Goal: Check status: Check status

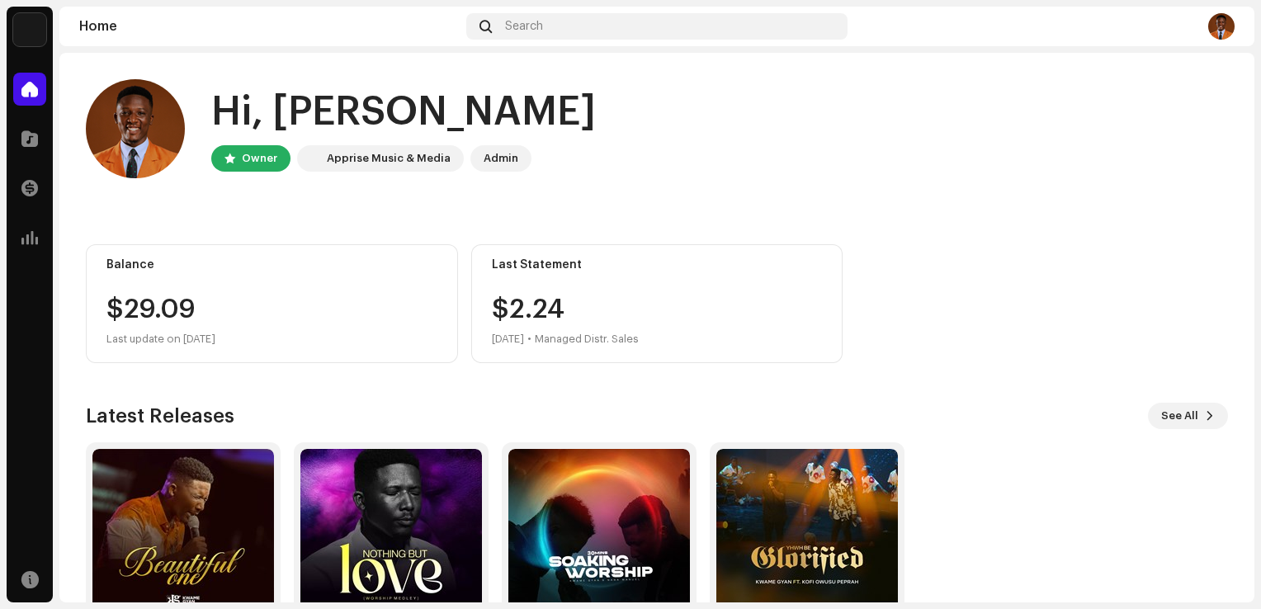
click at [553, 303] on div "$2.[DATE] • Managed Distr. Sales" at bounding box center [565, 322] width 147 height 53
click at [499, 312] on div "$2.[DATE] • Managed Distr. Sales" at bounding box center [565, 322] width 147 height 53
click at [33, 183] on span at bounding box center [29, 188] width 17 height 13
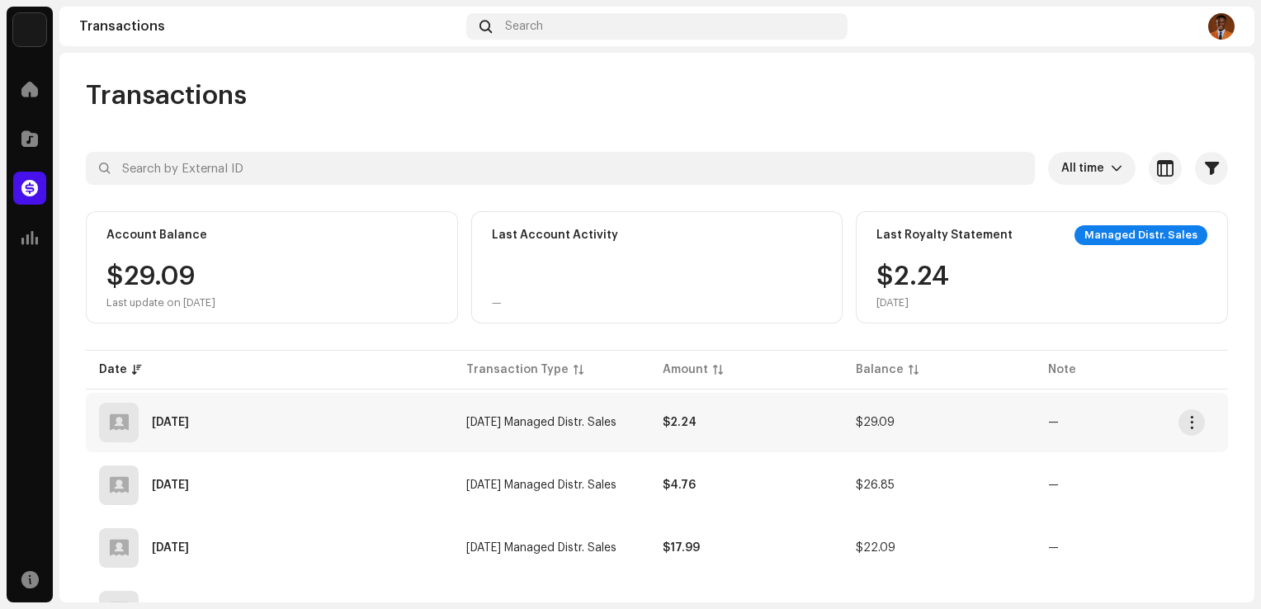
click at [754, 428] on td "$2.24" at bounding box center [745, 422] width 193 height 59
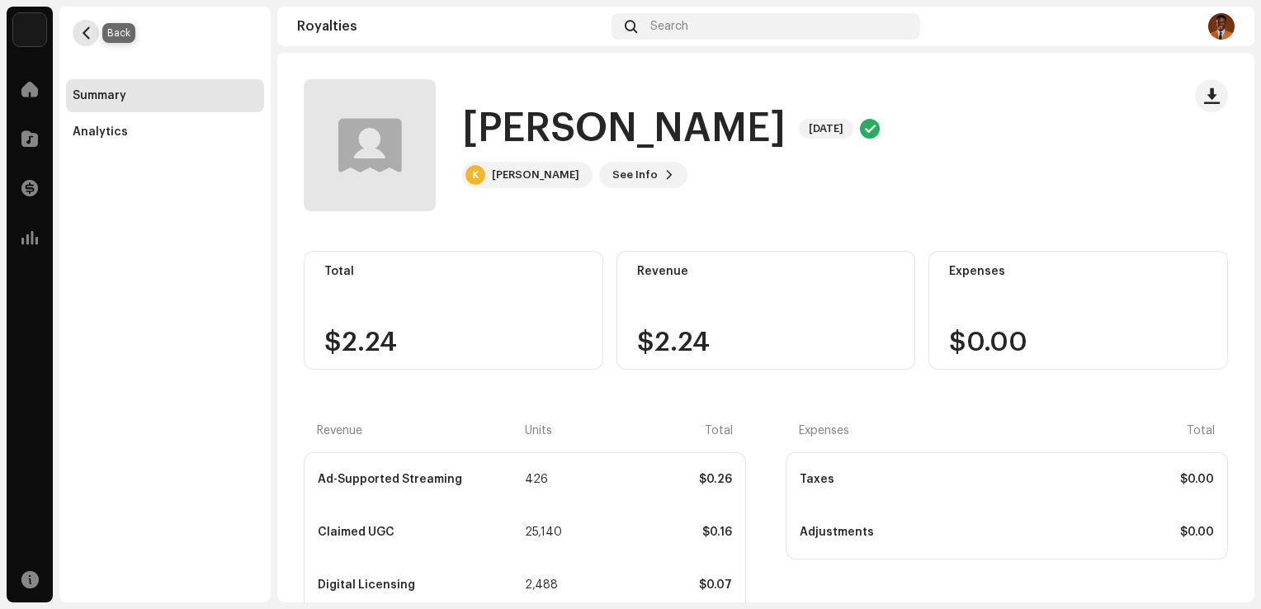
click at [89, 38] on span "button" at bounding box center [86, 32] width 12 height 13
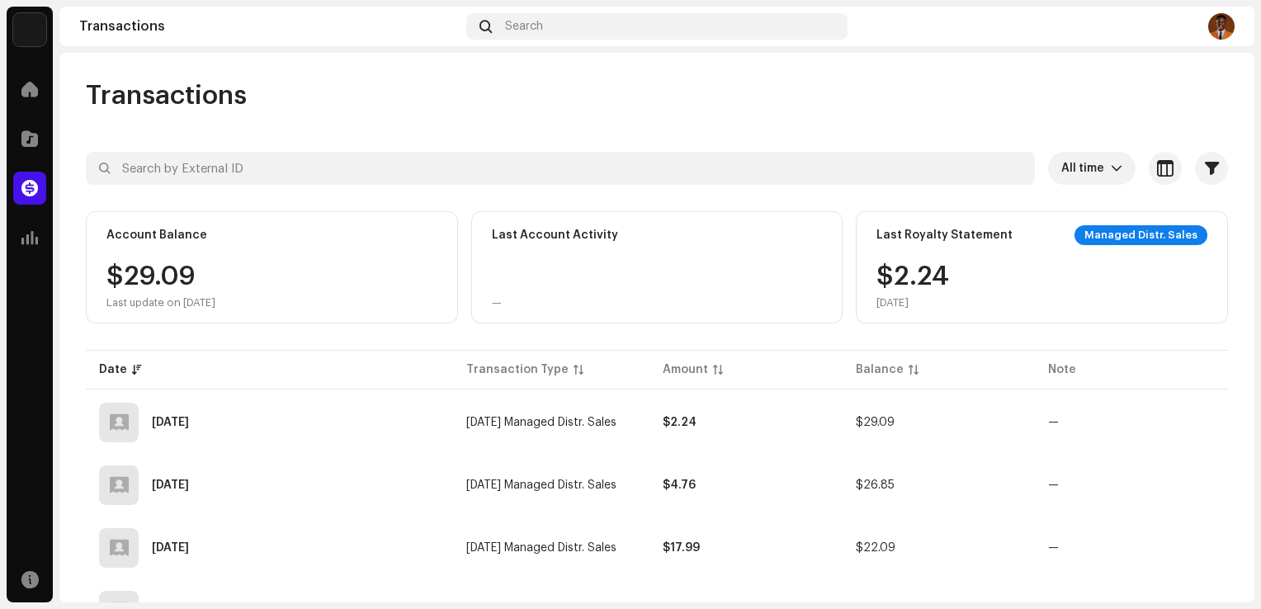
click at [1111, 236] on div "Managed Distr. Sales" at bounding box center [1140, 235] width 133 height 20
click at [37, 193] on span at bounding box center [29, 188] width 17 height 13
click at [20, 190] on div at bounding box center [29, 188] width 33 height 33
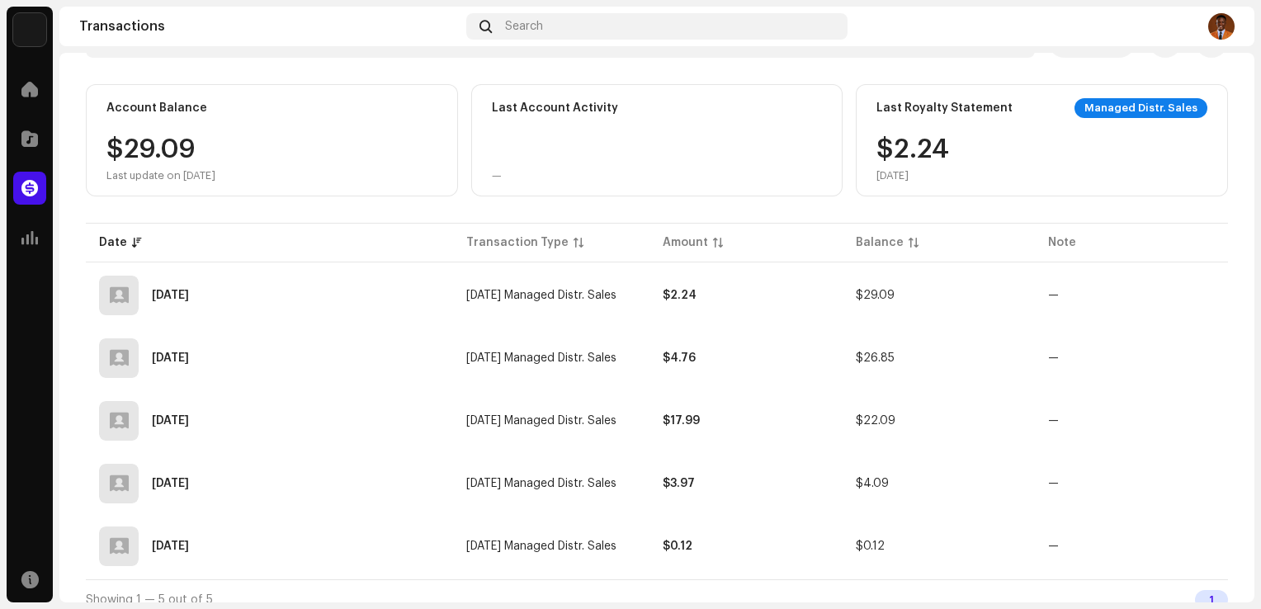
scroll to position [128, 0]
click at [1191, 296] on span "button" at bounding box center [1192, 294] width 12 height 13
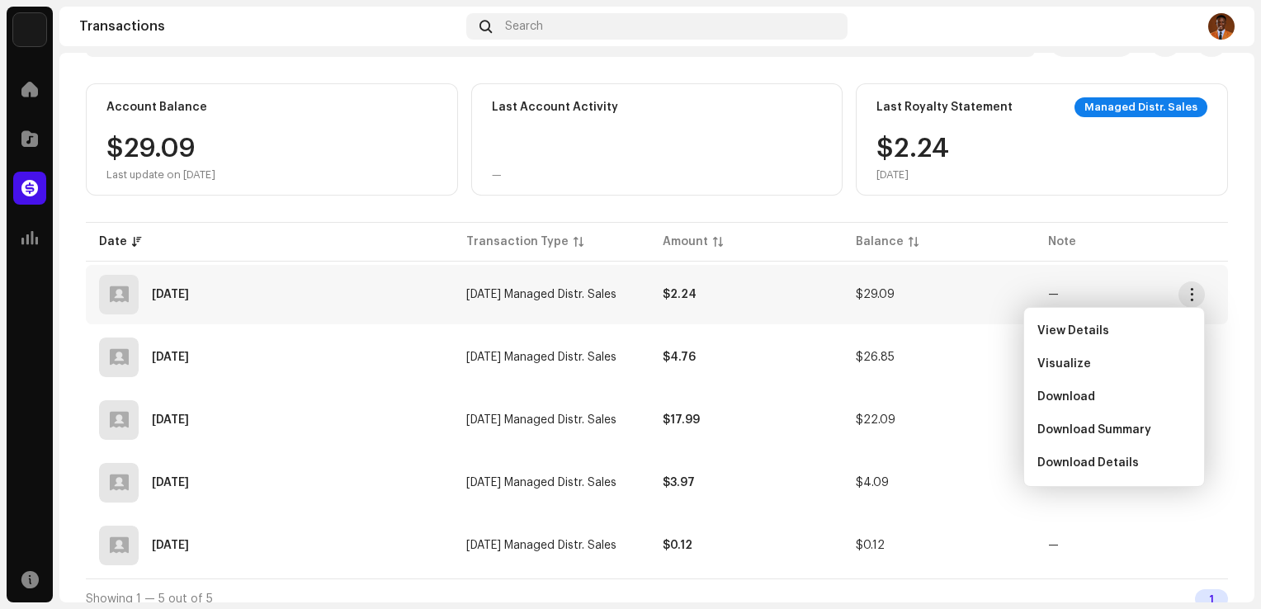
click at [1115, 102] on div "Managed Distr. Sales" at bounding box center [1140, 107] width 133 height 20
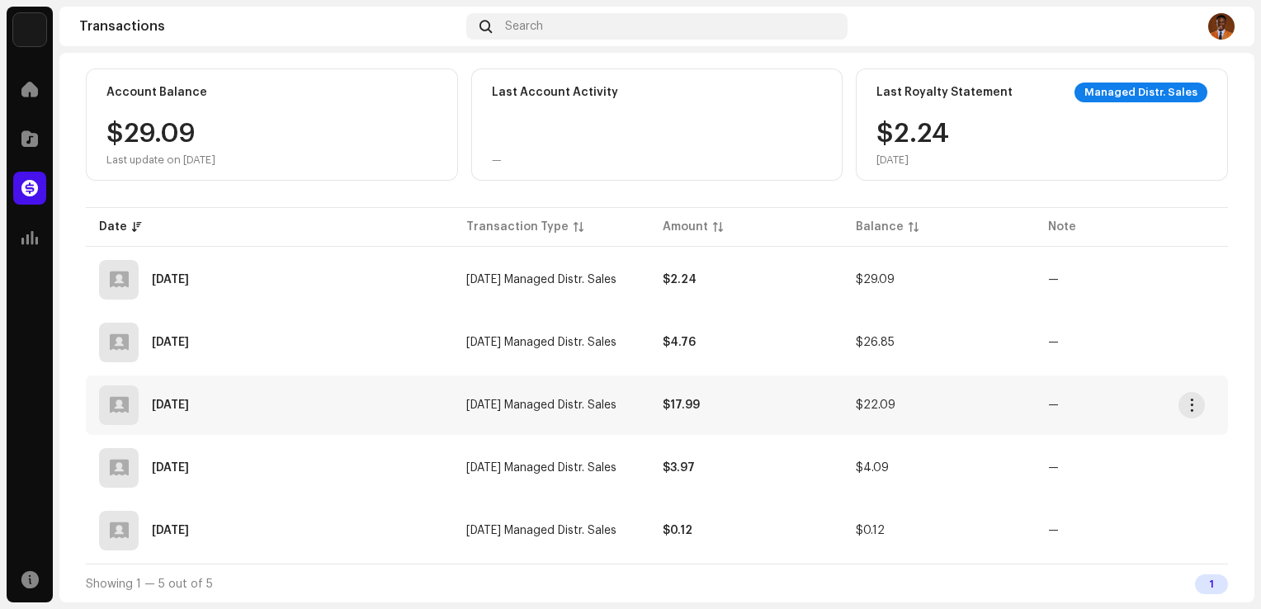
scroll to position [0, 0]
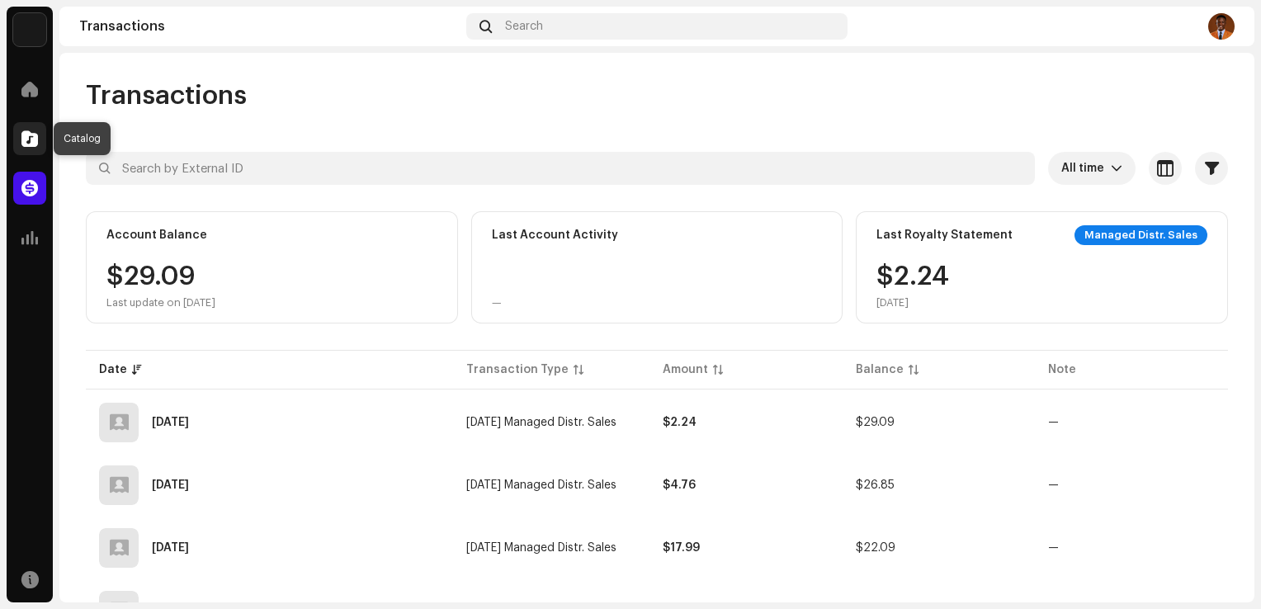
click at [21, 140] on span at bounding box center [29, 138] width 17 height 13
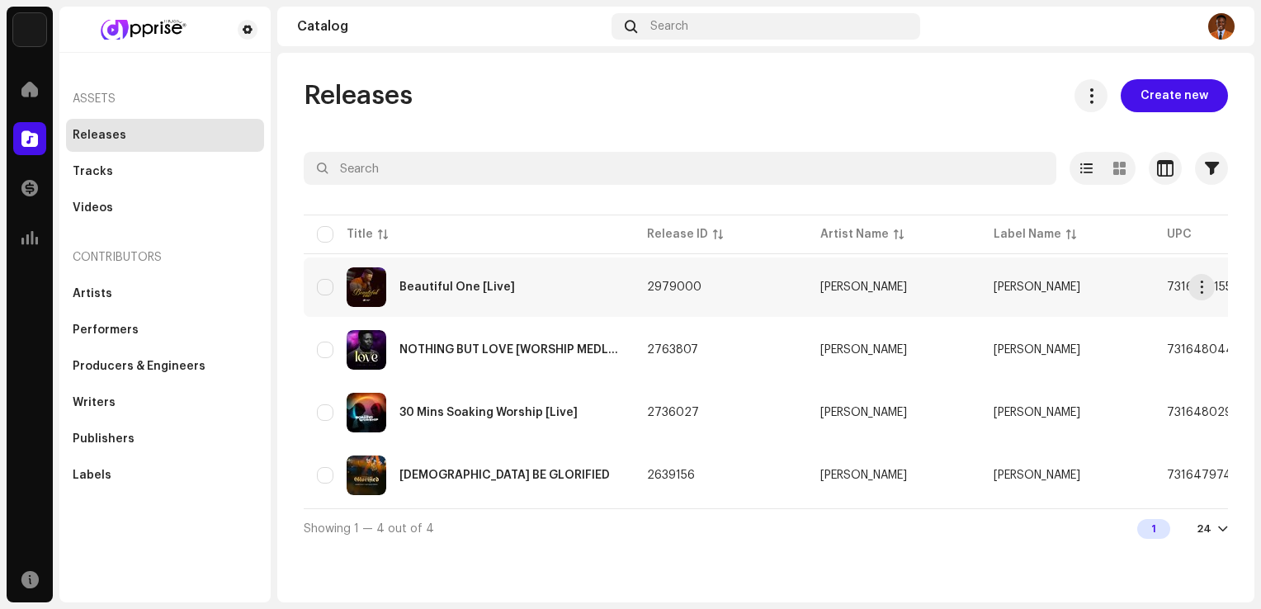
click at [645, 287] on td "2979000" at bounding box center [720, 286] width 173 height 59
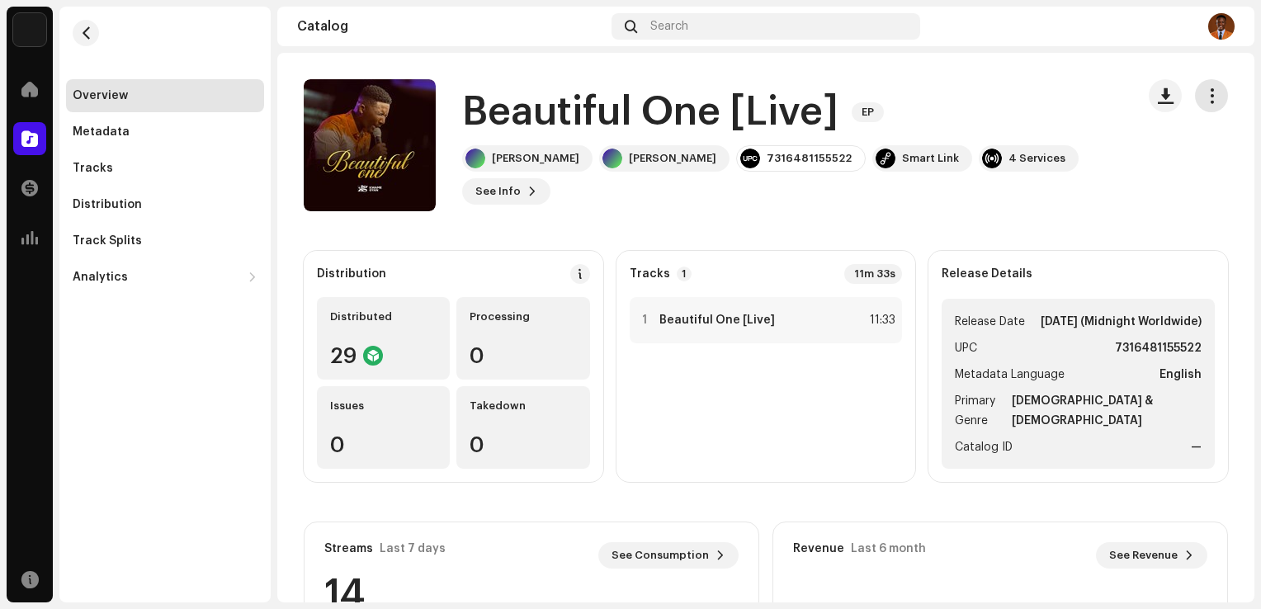
click at [1204, 89] on span "button" at bounding box center [1212, 95] width 16 height 13
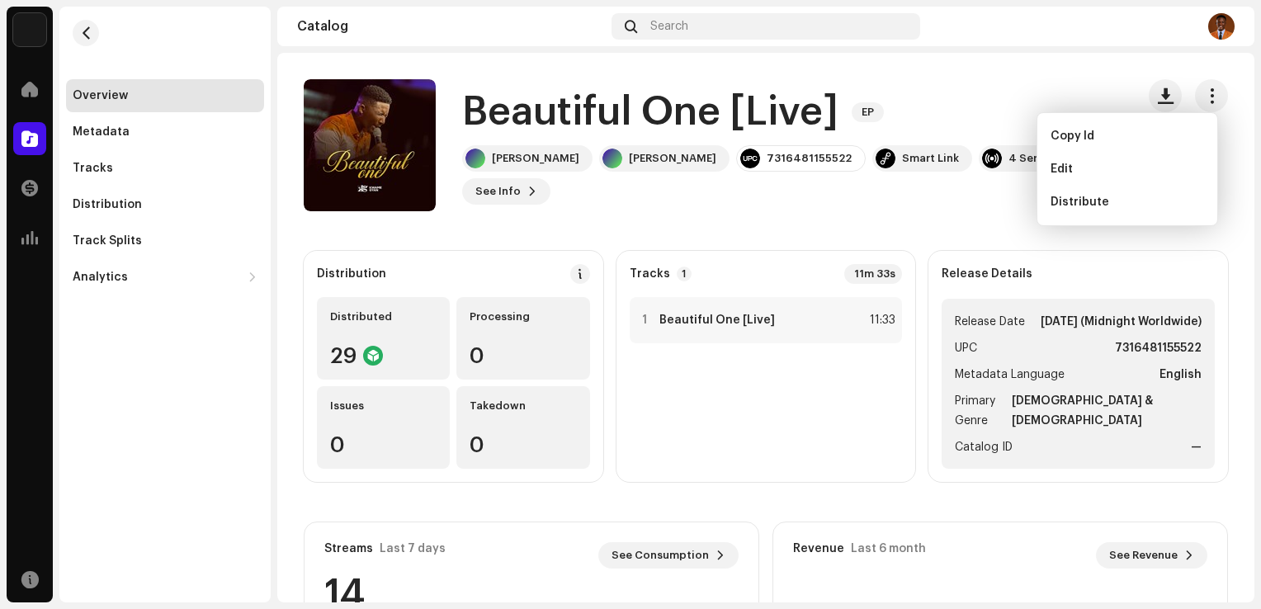
click at [996, 191] on div "[PERSON_NAME] [PERSON_NAME] 7316481155522 Smart Link 4 Services See Info" at bounding box center [792, 174] width 660 height 59
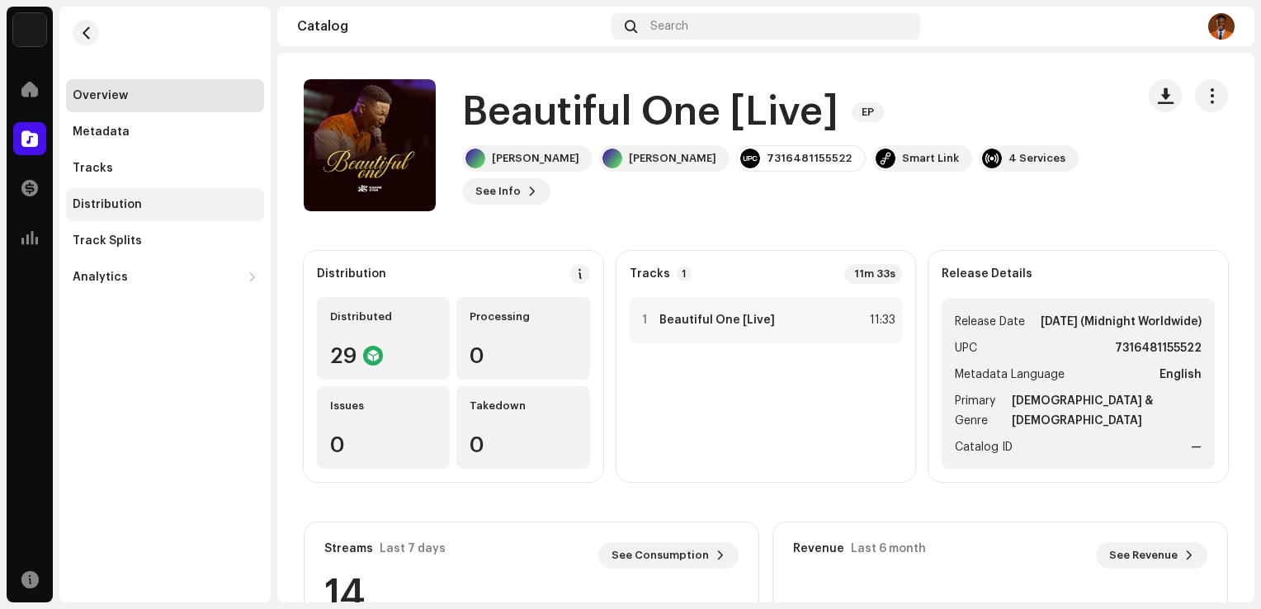
click at [142, 214] on div "Distribution" at bounding box center [165, 204] width 198 height 33
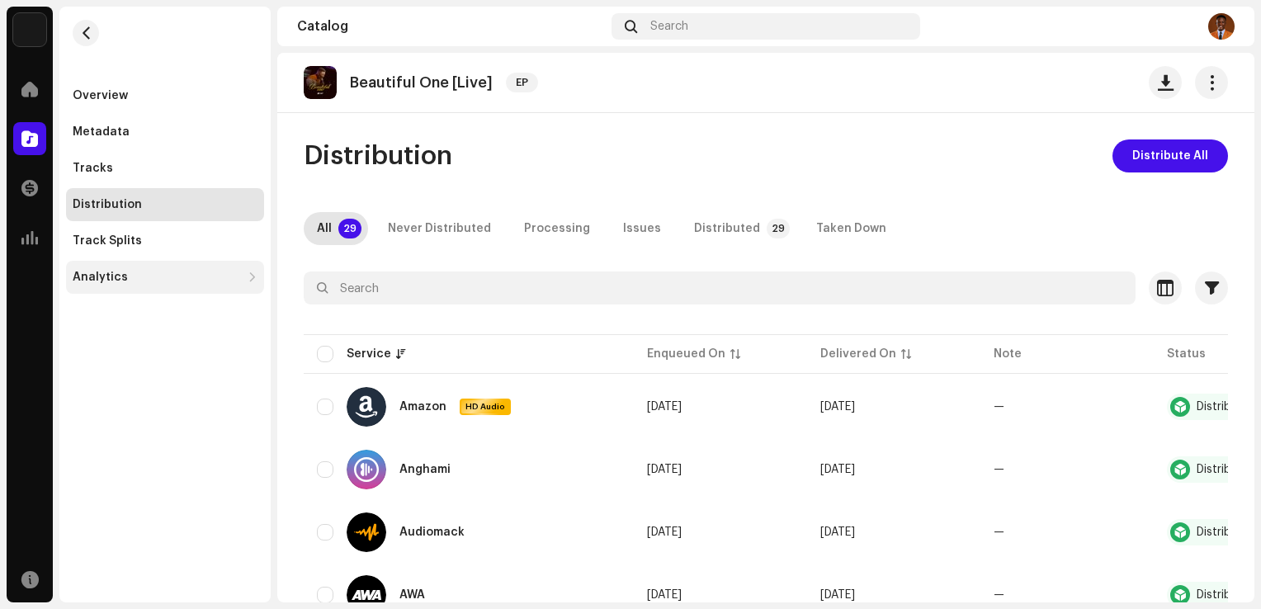
click at [129, 267] on div "Analytics" at bounding box center [165, 277] width 198 height 33
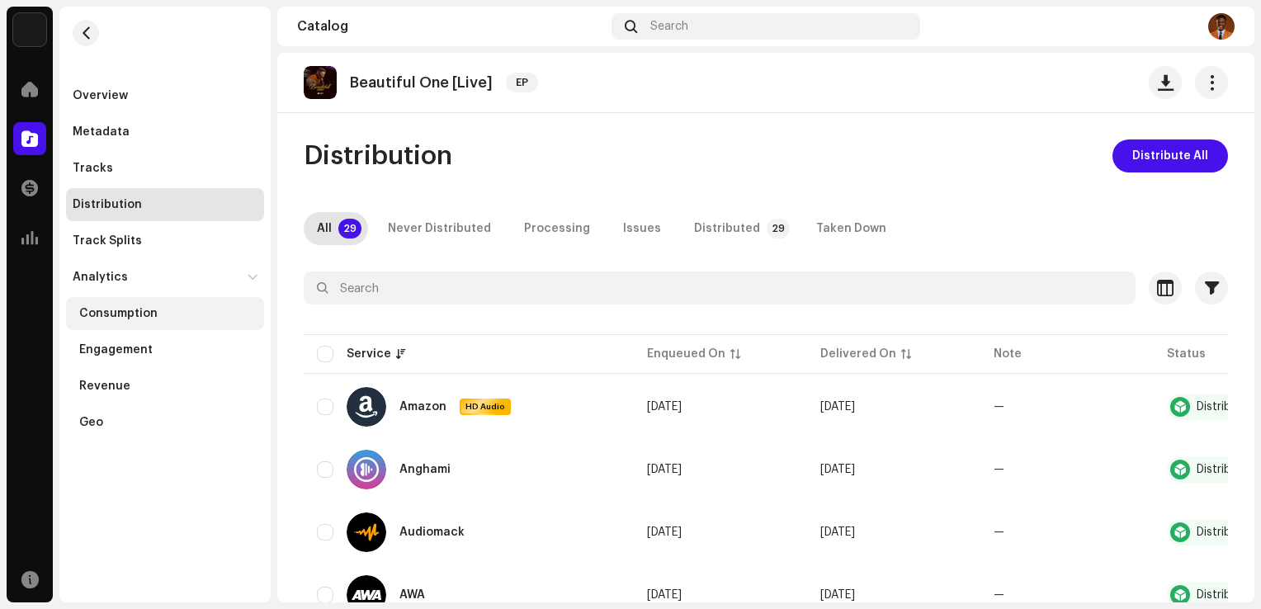
click at [139, 309] on div "Consumption" at bounding box center [118, 313] width 78 height 13
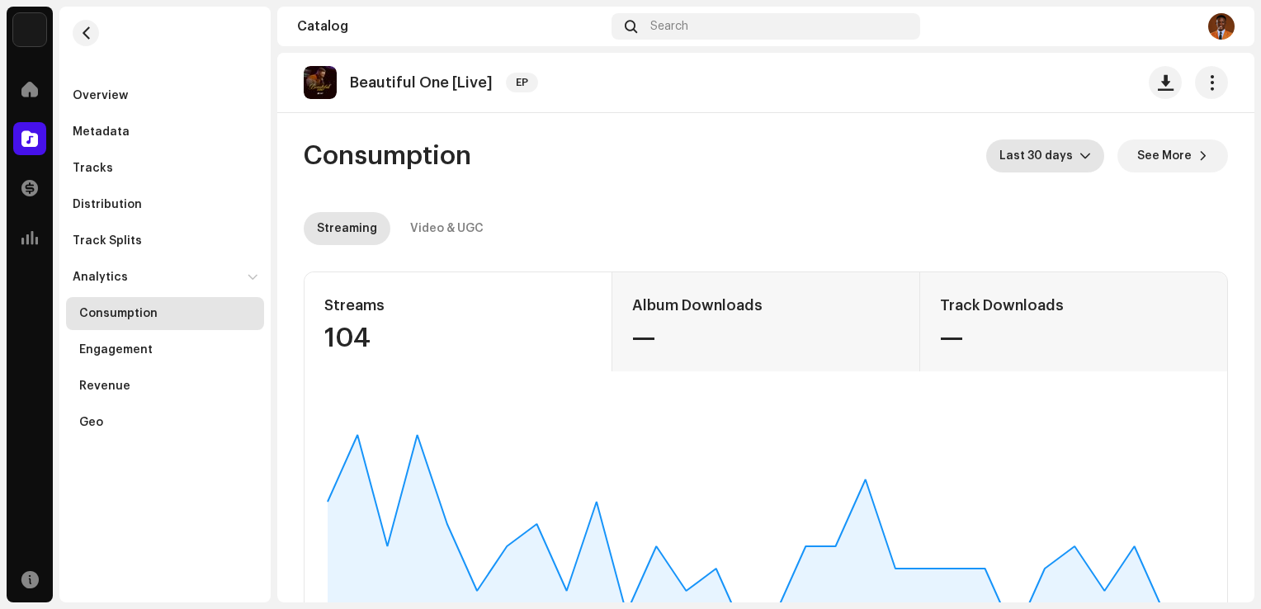
click at [1082, 150] on icon "dropdown trigger" at bounding box center [1085, 156] width 12 height 12
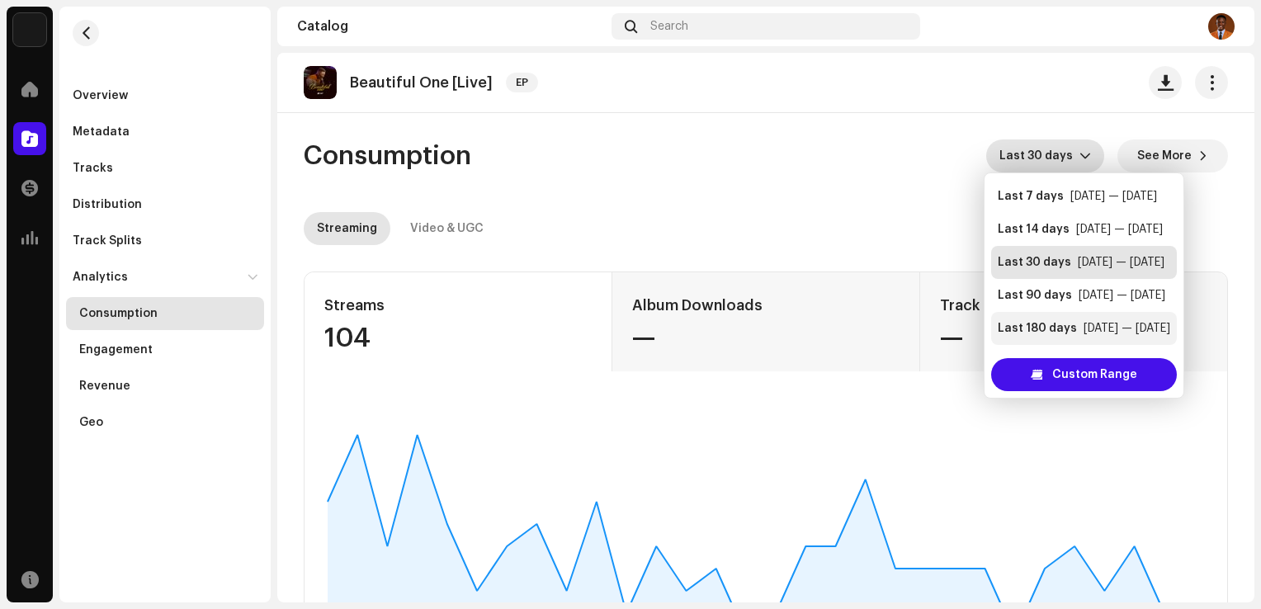
click at [1047, 317] on li "Last 180 days [DATE] — [DATE]" at bounding box center [1084, 328] width 186 height 33
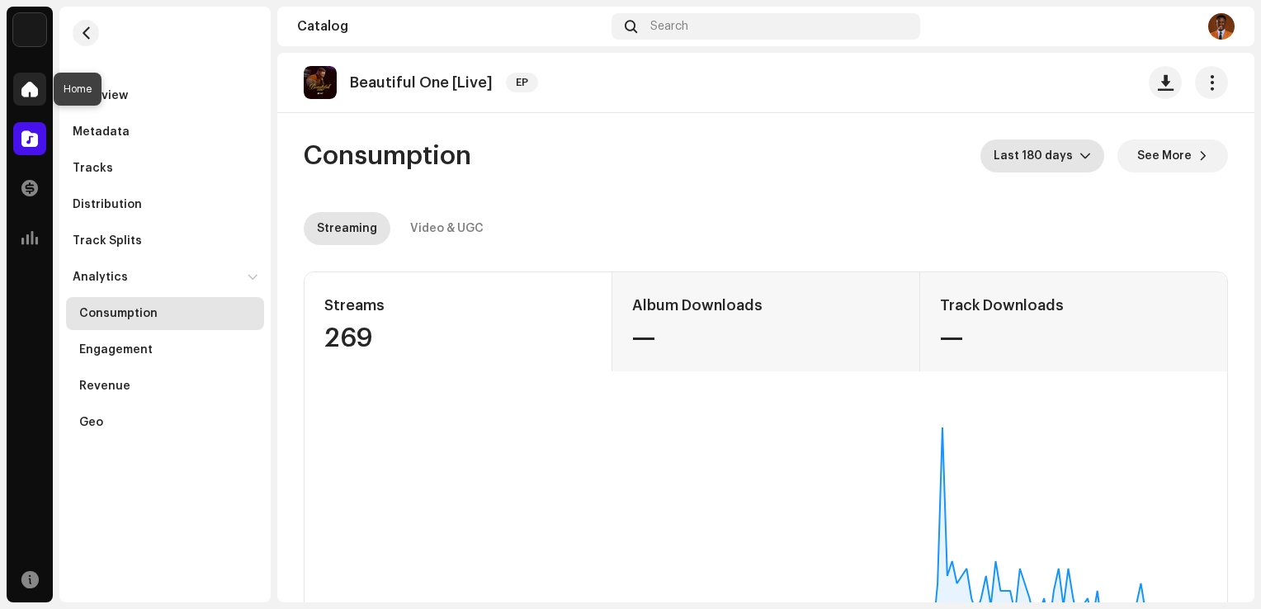
click at [23, 93] on span at bounding box center [29, 89] width 17 height 13
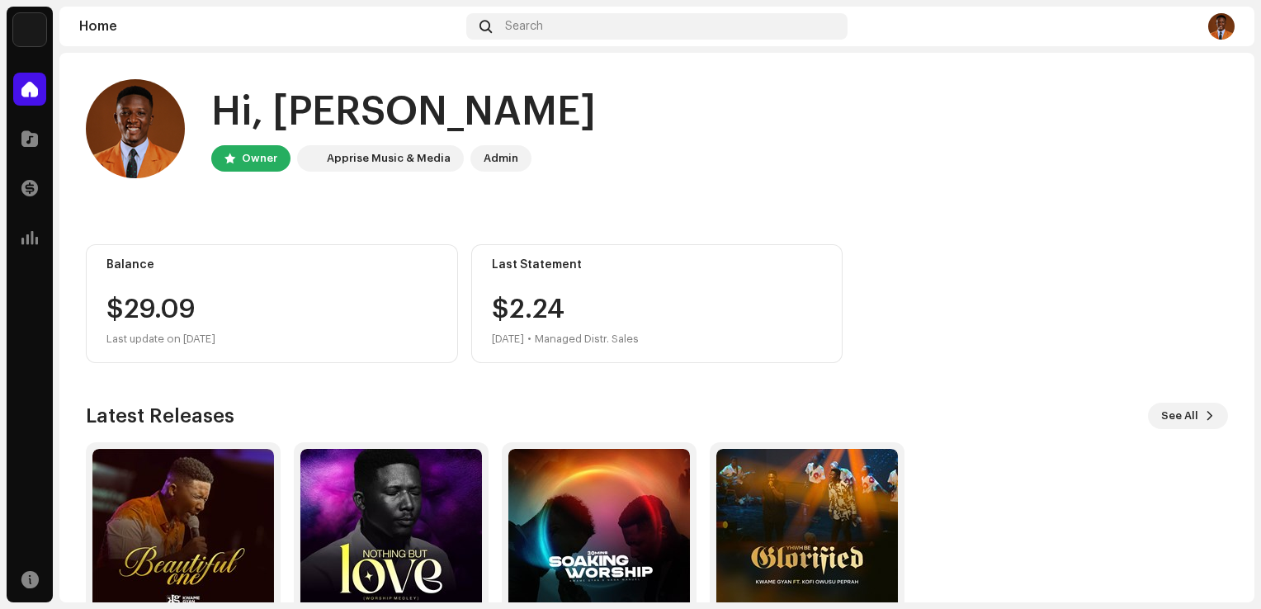
scroll to position [103, 0]
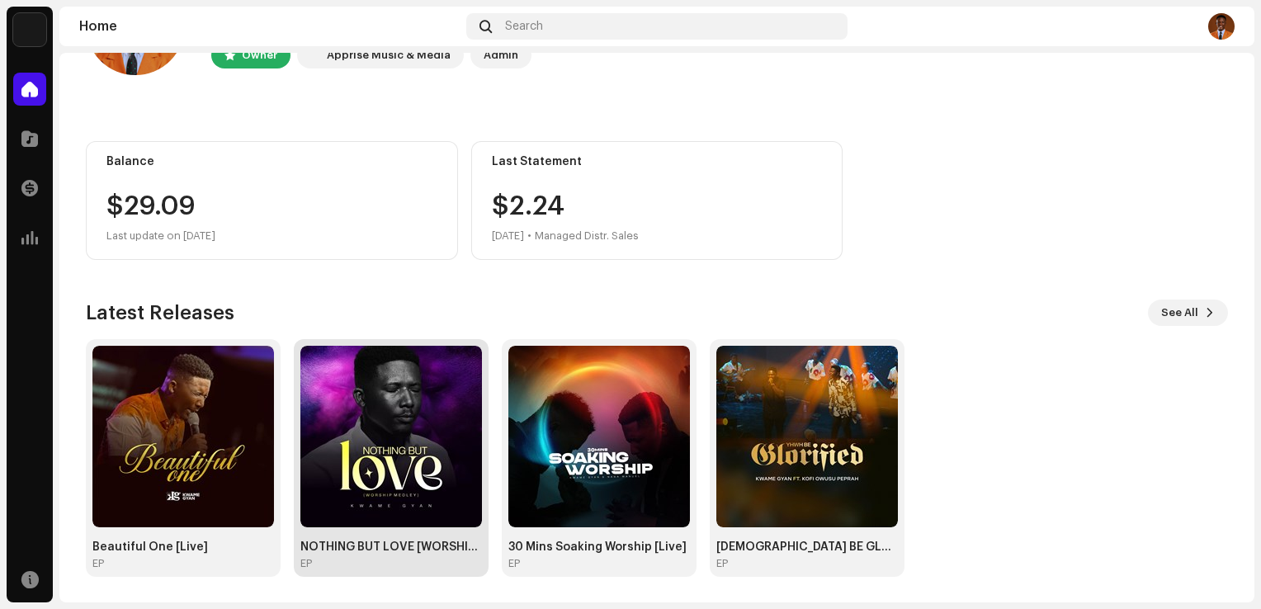
click at [432, 417] on img at bounding box center [391, 437] width 182 height 182
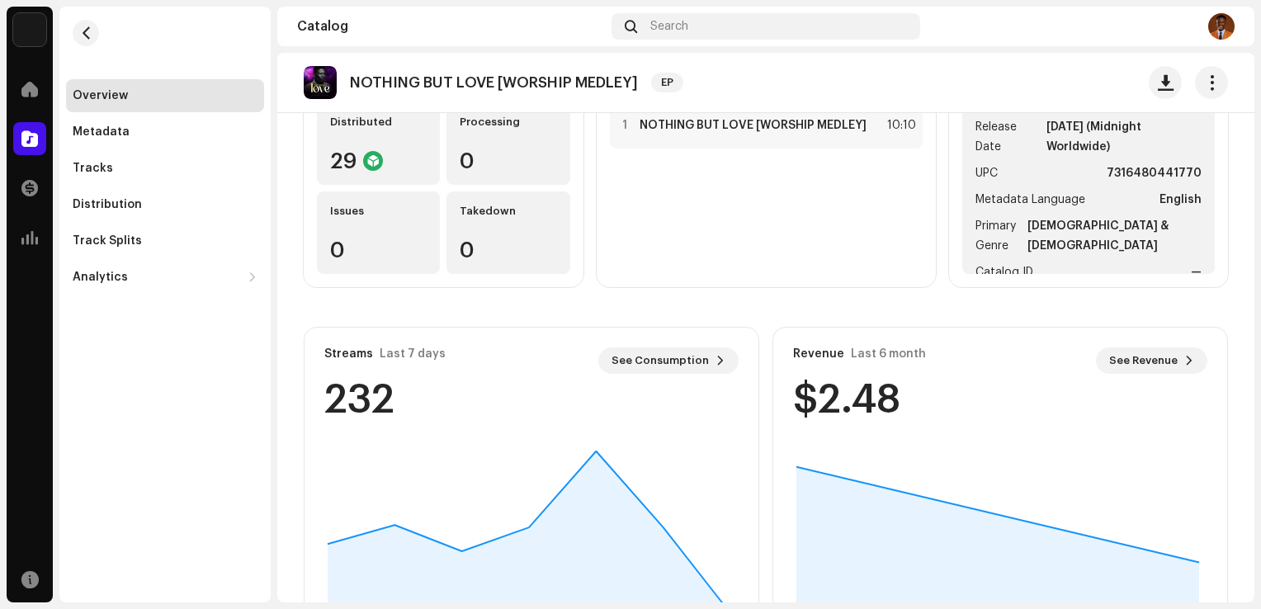
scroll to position [275, 0]
